Goal: Navigation & Orientation: Find specific page/section

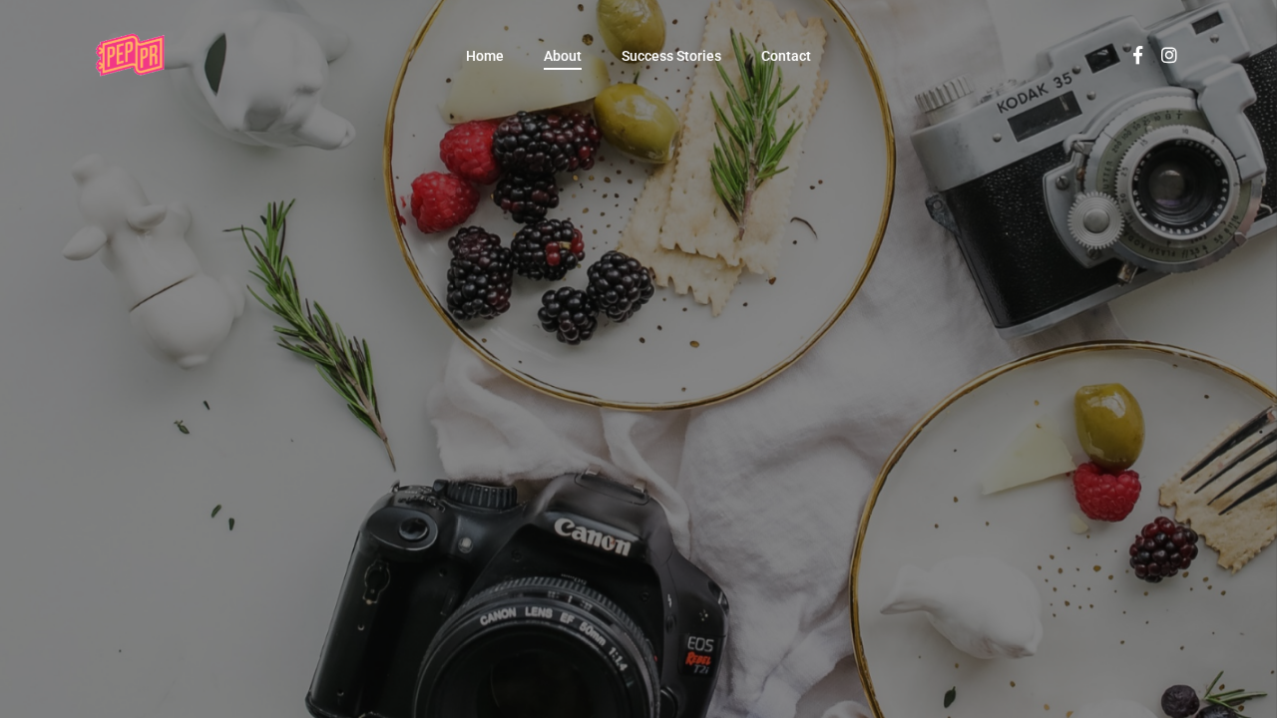
scroll to position [20, 76]
